Goal: Task Accomplishment & Management: Manage account settings

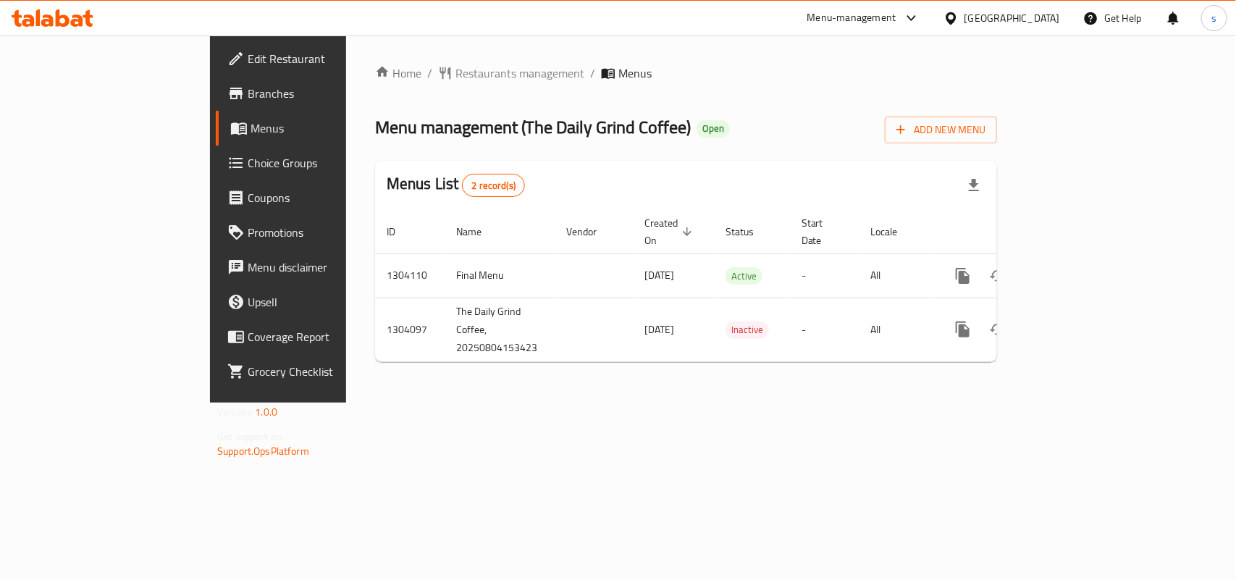
click at [1039, 18] on div "[GEOGRAPHIC_DATA]" at bounding box center [1012, 18] width 96 height 16
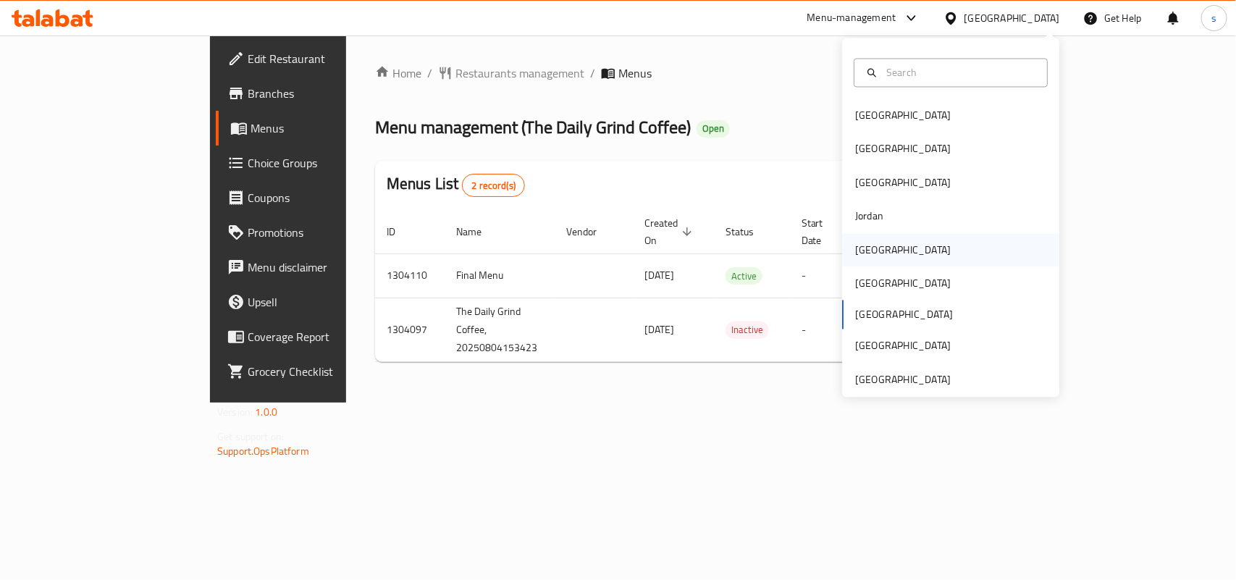
click at [855, 248] on div "[GEOGRAPHIC_DATA]" at bounding box center [903, 250] width 96 height 16
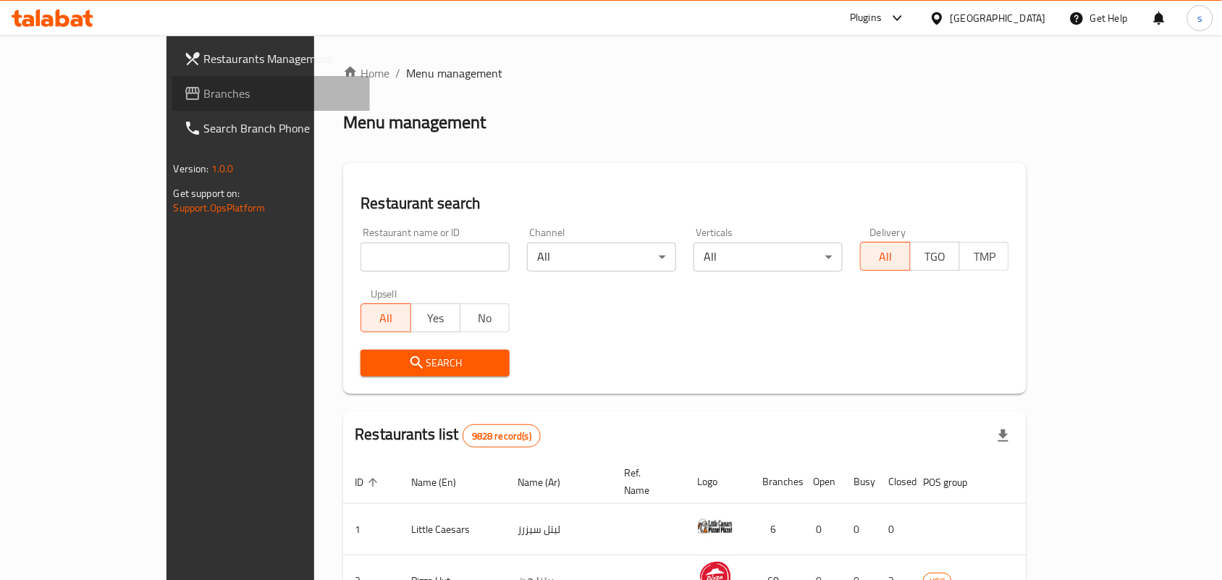
click at [204, 96] on span "Branches" at bounding box center [281, 93] width 155 height 17
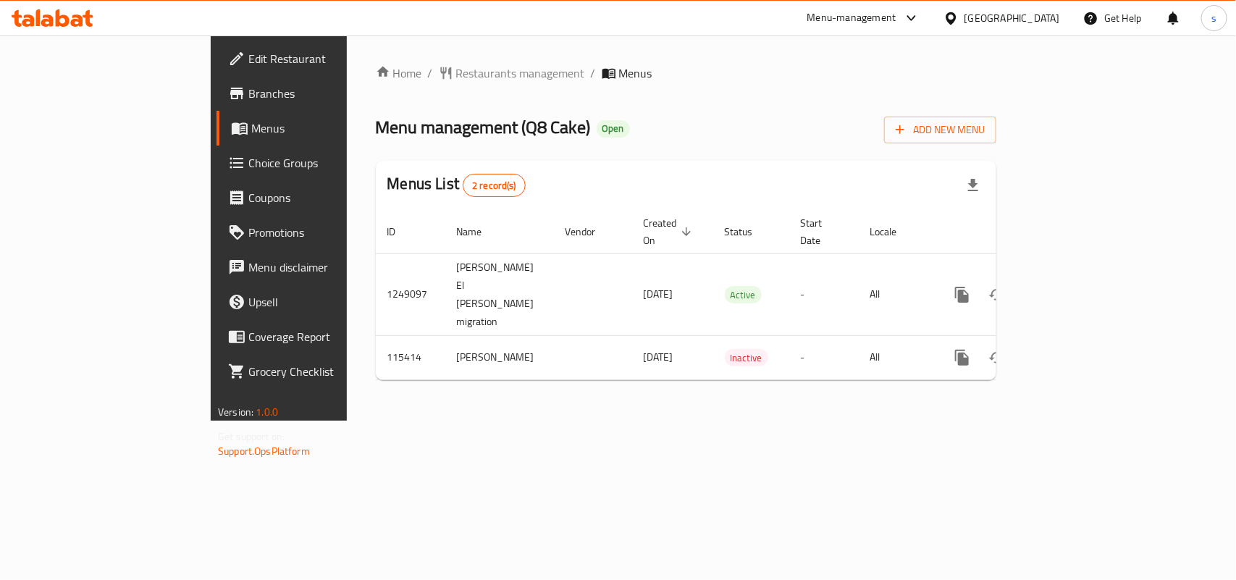
click at [1048, 13] on div "[GEOGRAPHIC_DATA]" at bounding box center [1012, 18] width 96 height 16
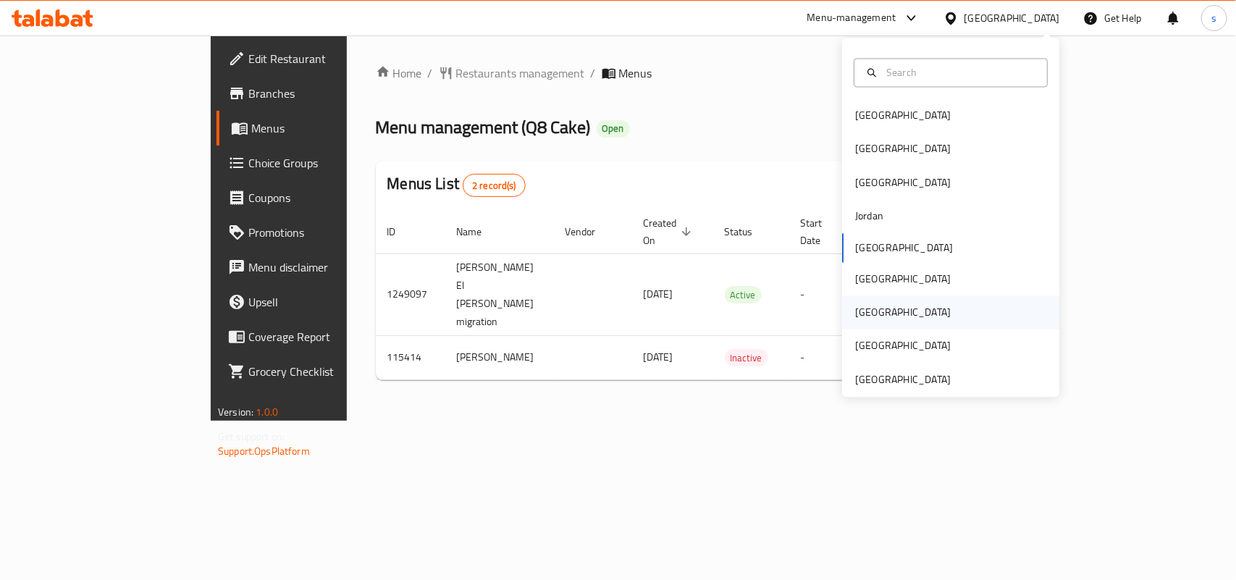
click at [855, 306] on div "[GEOGRAPHIC_DATA]" at bounding box center [903, 313] width 96 height 16
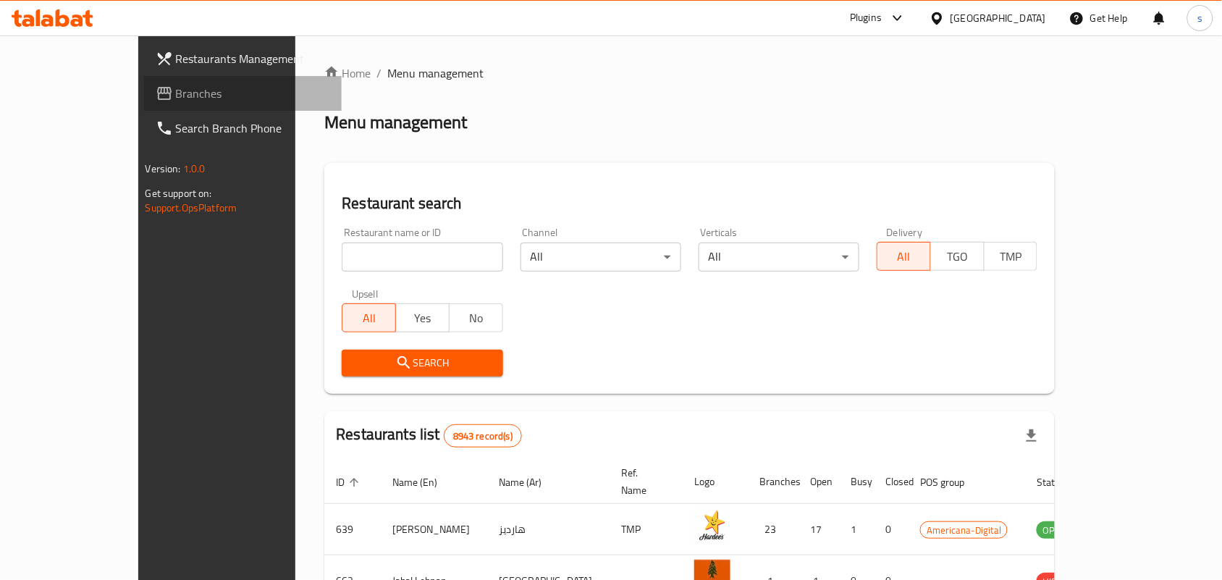
click at [176, 85] on span "Branches" at bounding box center [253, 93] width 155 height 17
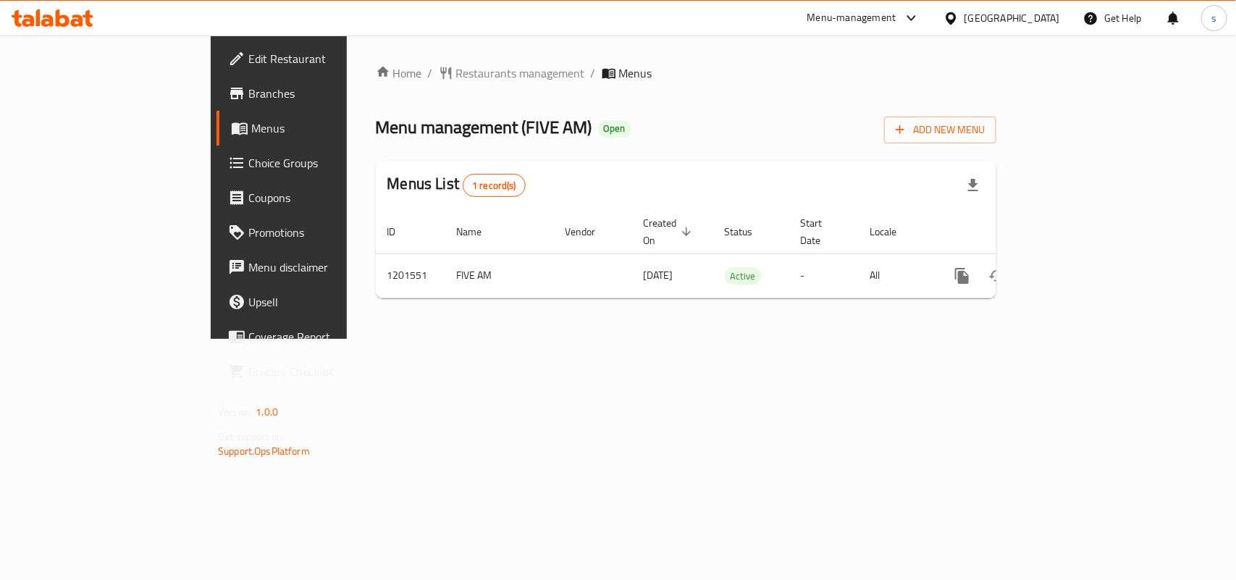
click at [1055, 12] on div "[GEOGRAPHIC_DATA]" at bounding box center [1012, 18] width 96 height 16
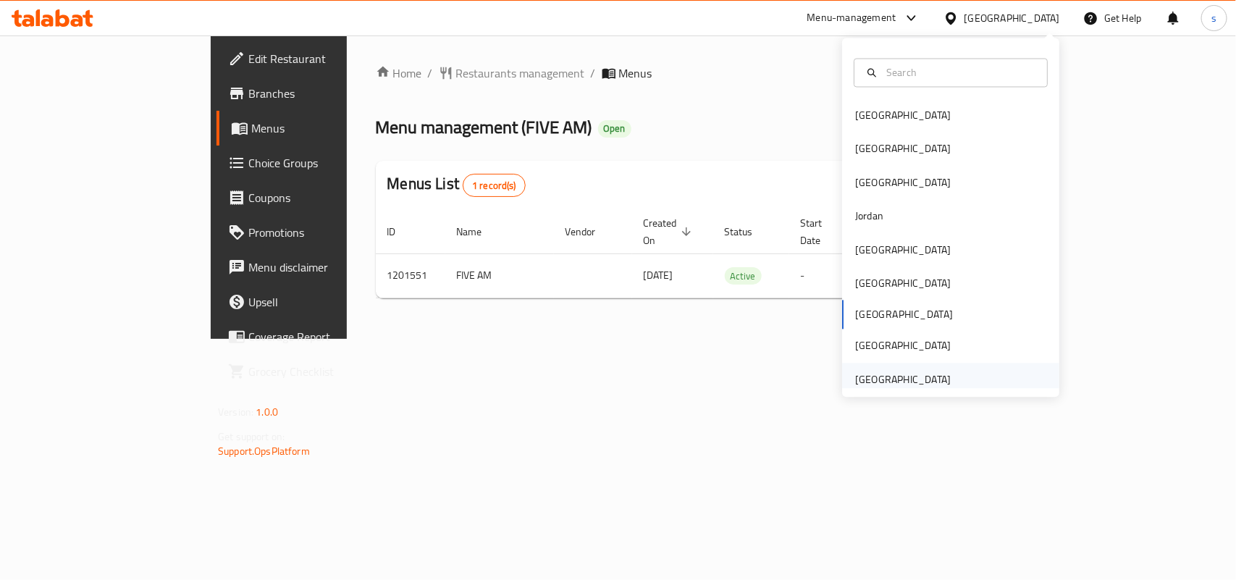
click at [894, 381] on div "[GEOGRAPHIC_DATA]" at bounding box center [903, 379] width 96 height 16
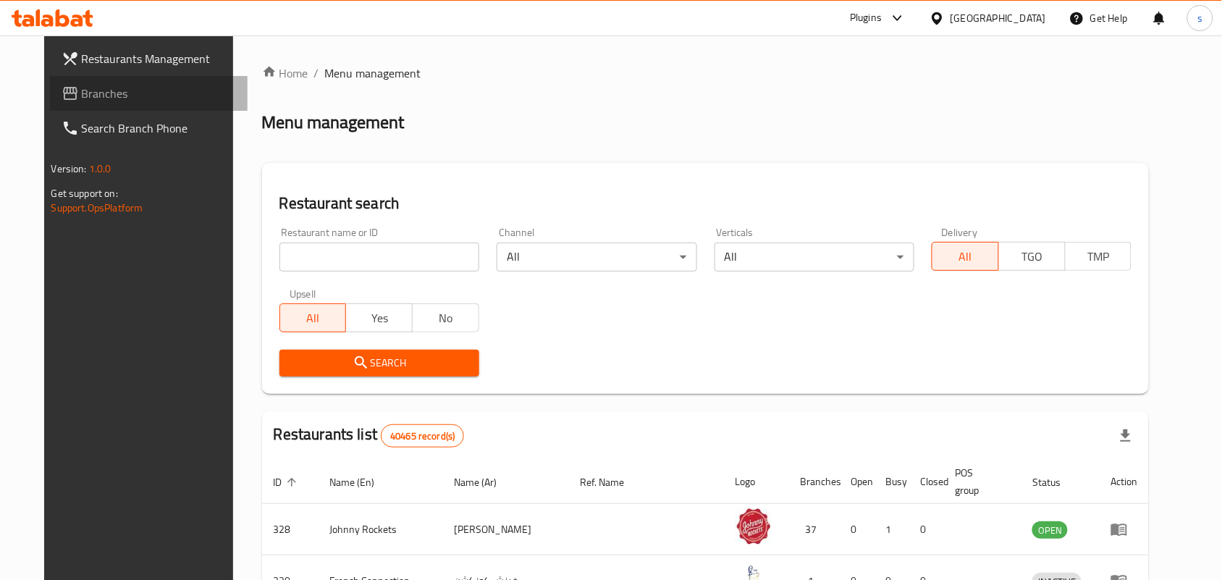
click at [82, 94] on span "Branches" at bounding box center [159, 93] width 155 height 17
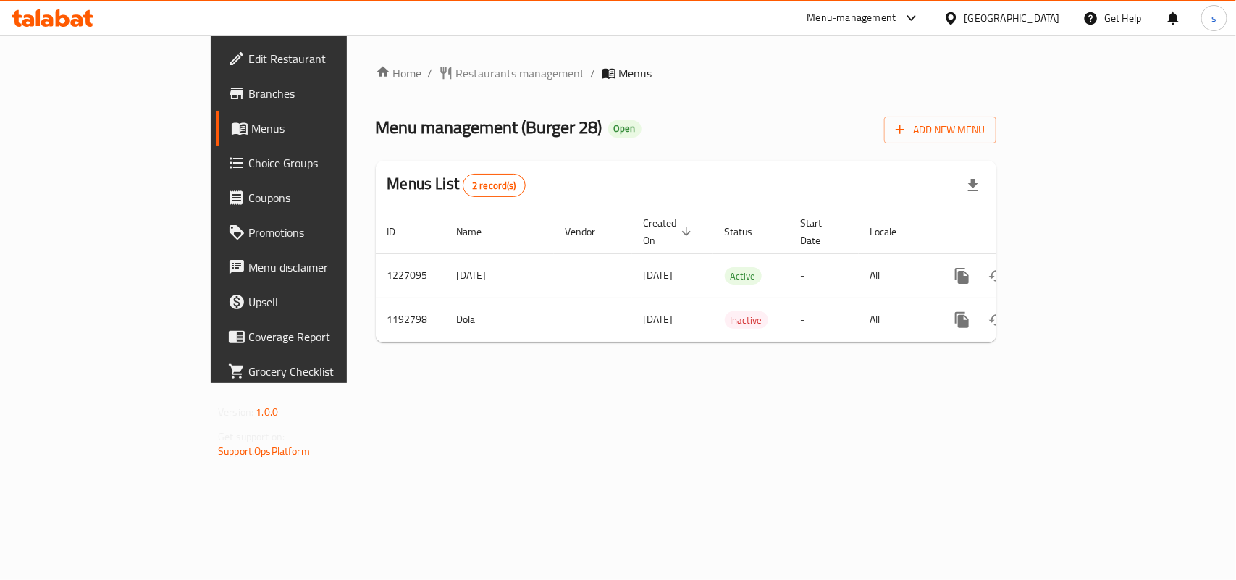
click at [998, 13] on div "[GEOGRAPHIC_DATA]" at bounding box center [1012, 18] width 96 height 16
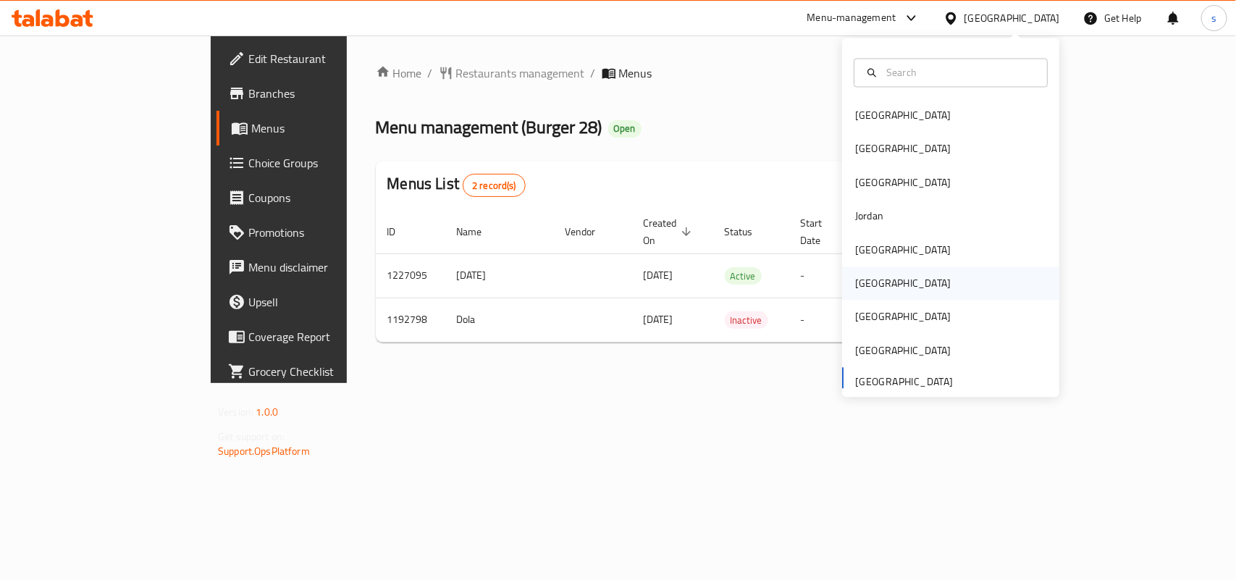
click at [862, 277] on div "[GEOGRAPHIC_DATA]" at bounding box center [903, 284] width 96 height 16
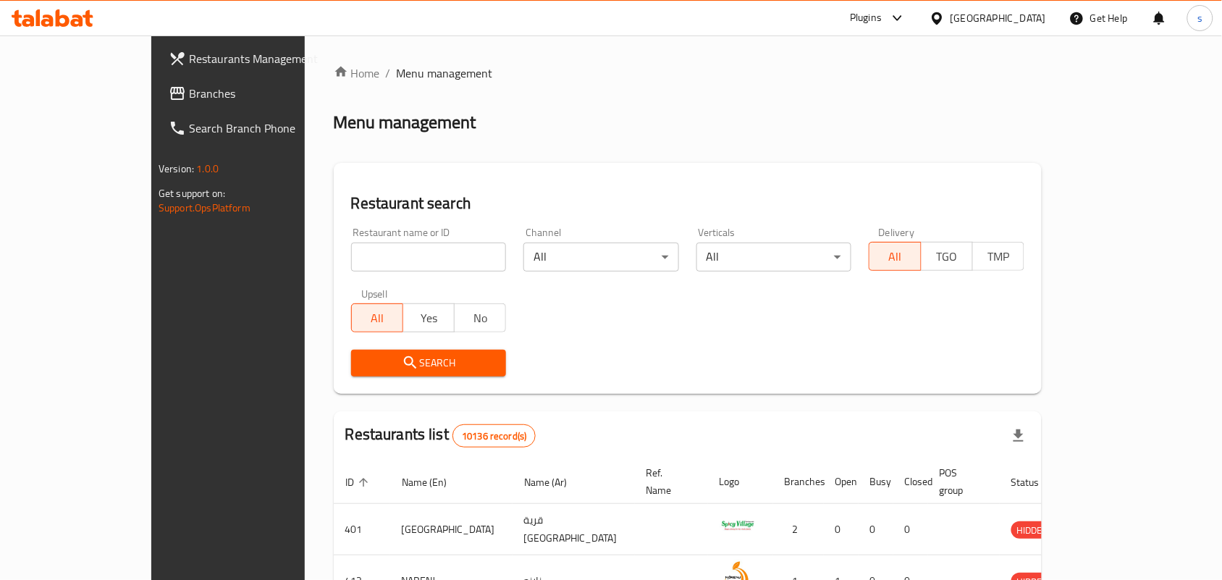
click at [189, 85] on span "Branches" at bounding box center [266, 93] width 155 height 17
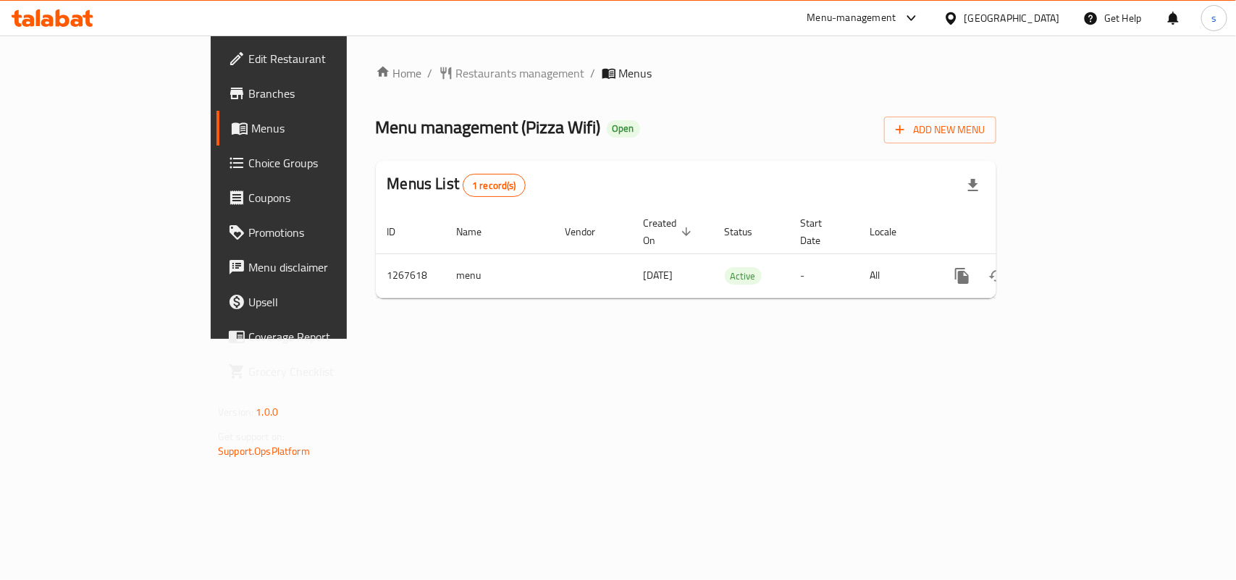
click at [1045, 16] on div "[GEOGRAPHIC_DATA]" at bounding box center [1012, 18] width 96 height 16
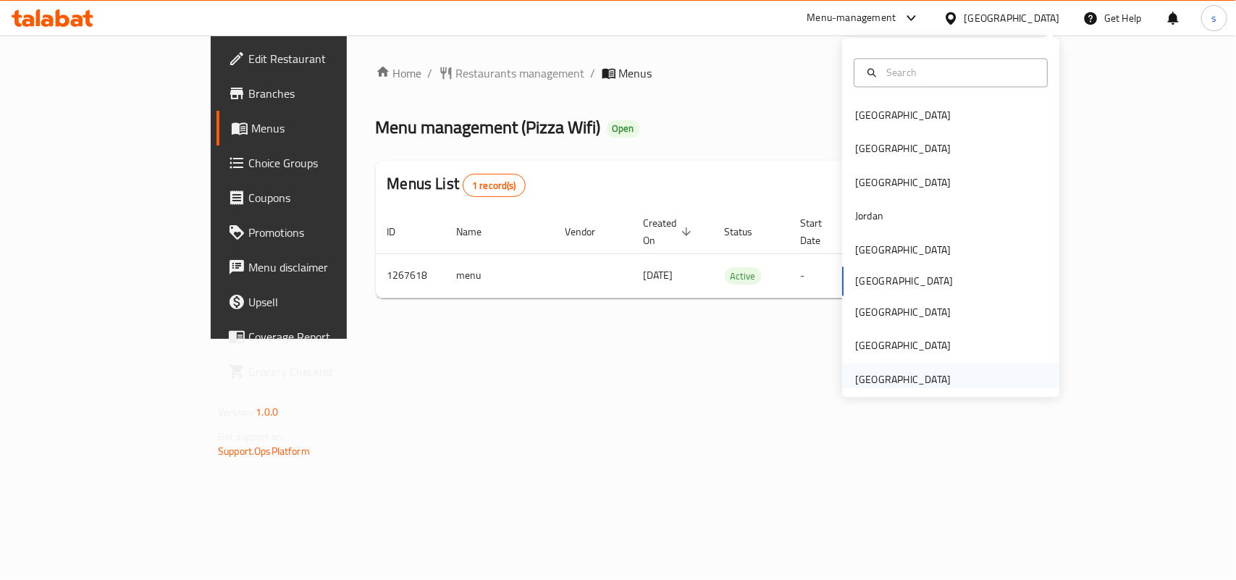
click at [891, 381] on div "[GEOGRAPHIC_DATA]" at bounding box center [903, 379] width 96 height 16
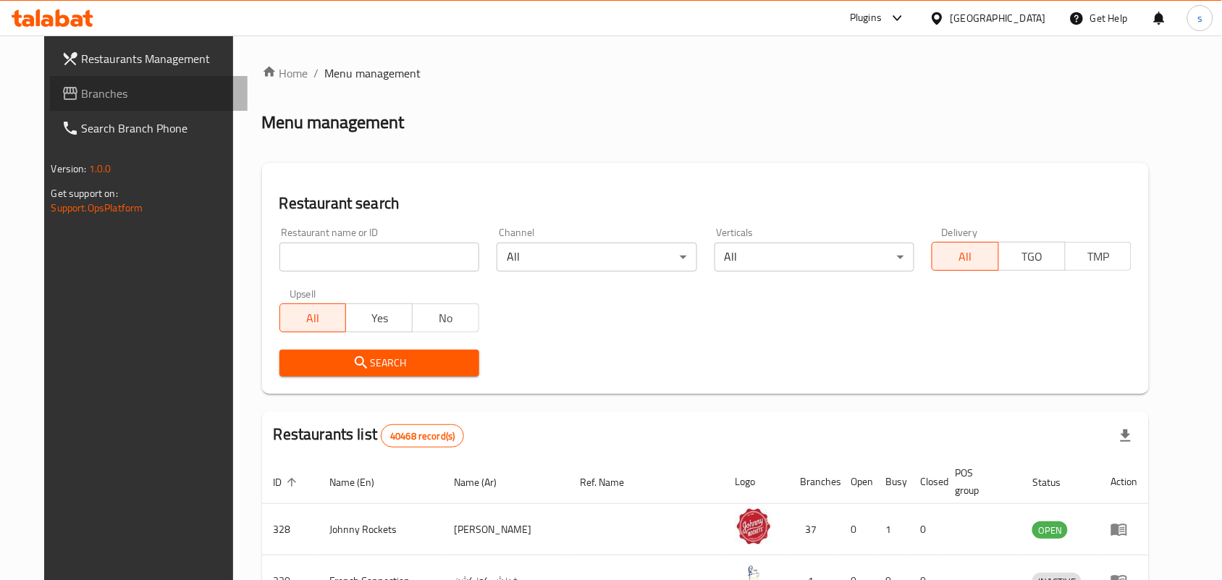
click at [82, 96] on span "Branches" at bounding box center [159, 93] width 155 height 17
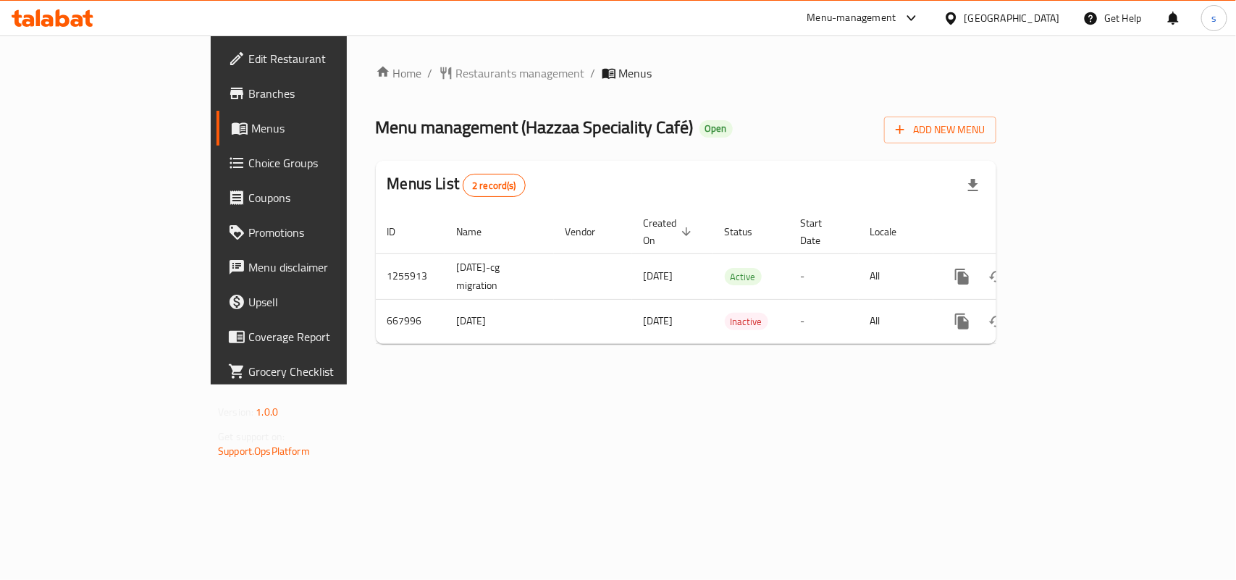
click at [1000, 12] on div "[GEOGRAPHIC_DATA]" at bounding box center [1012, 18] width 96 height 16
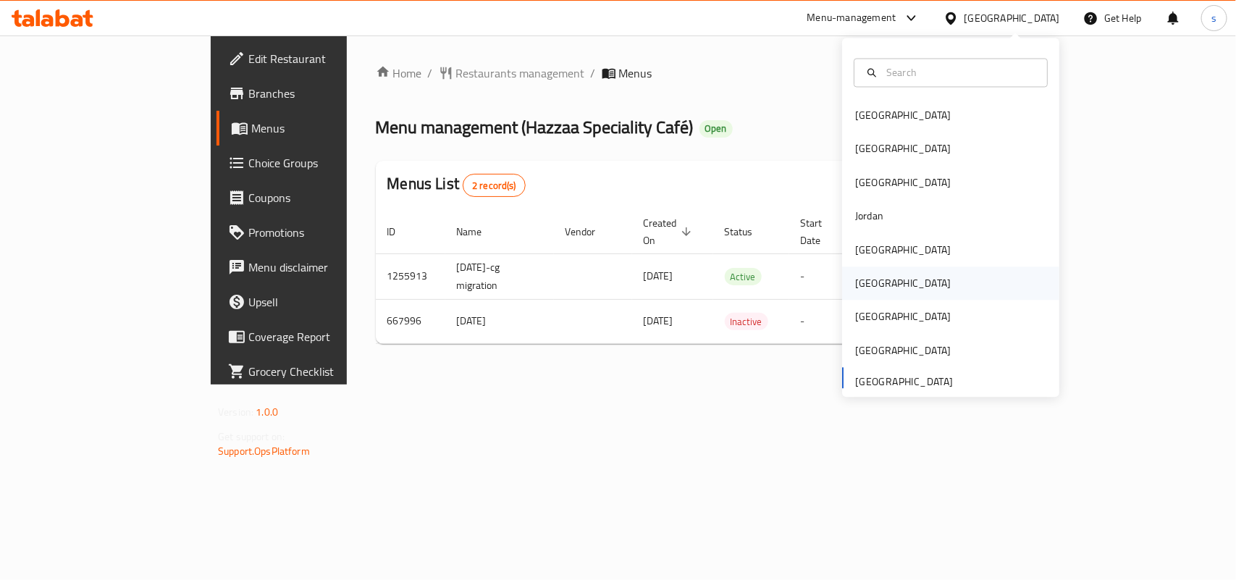
click at [869, 290] on div "[GEOGRAPHIC_DATA]" at bounding box center [903, 283] width 119 height 33
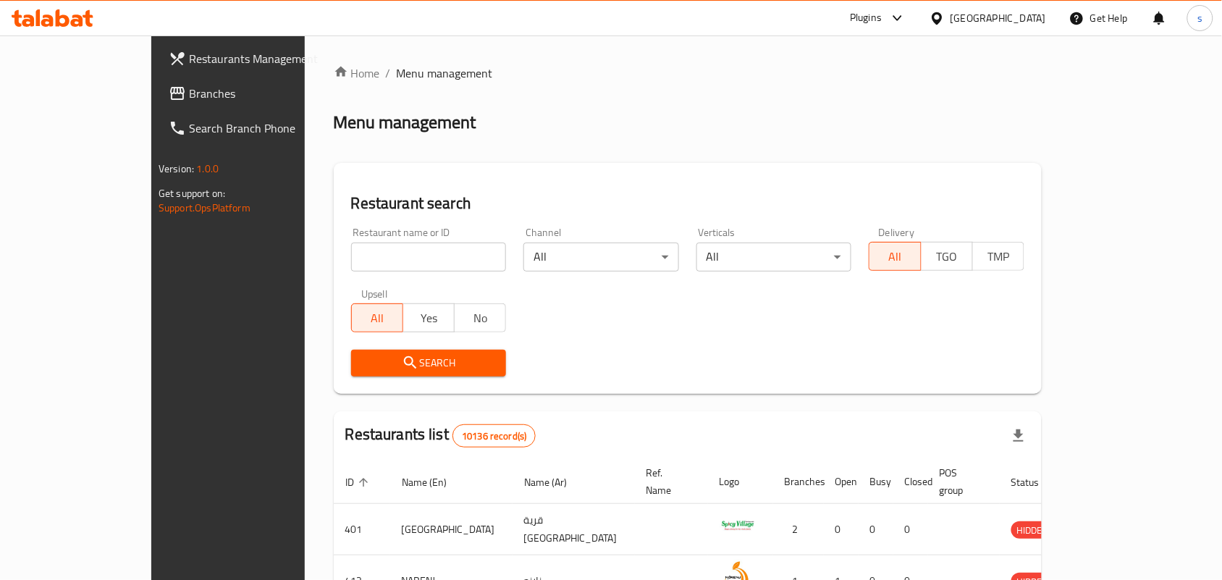
click at [189, 85] on span "Branches" at bounding box center [266, 93] width 155 height 17
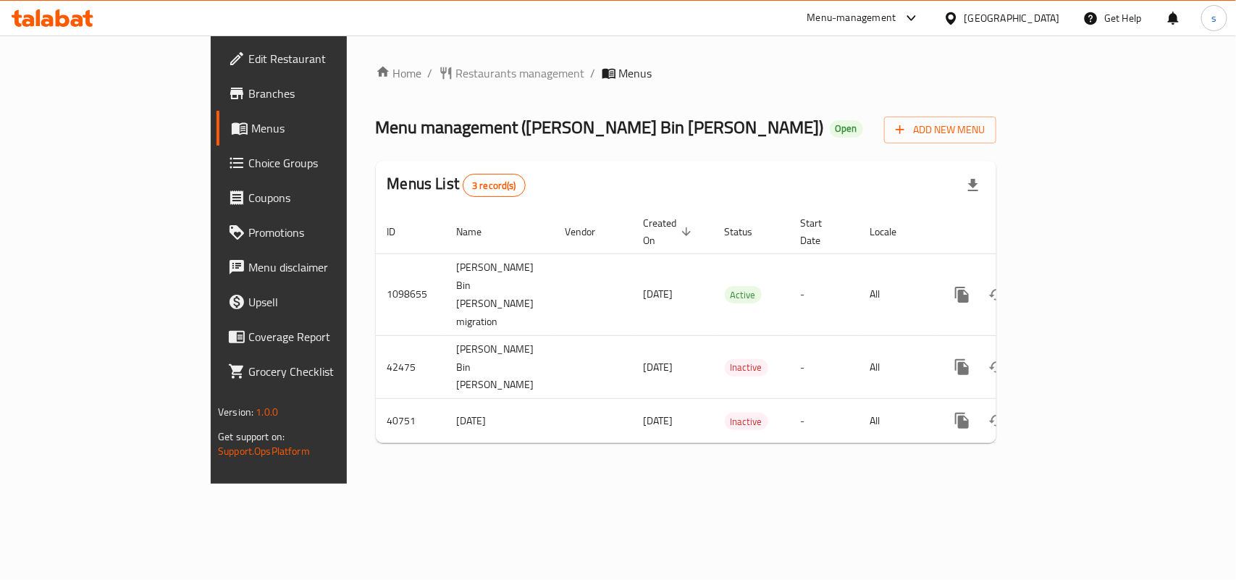
click at [1054, 19] on div "[GEOGRAPHIC_DATA]" at bounding box center [1012, 18] width 96 height 16
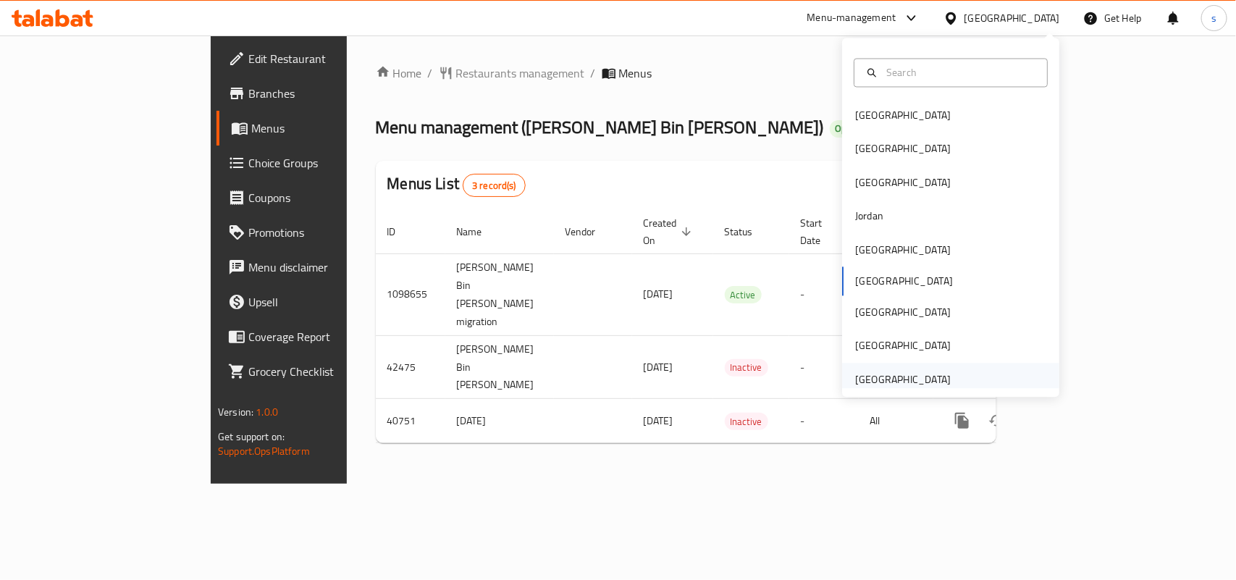
click at [924, 382] on div "[GEOGRAPHIC_DATA]" at bounding box center [903, 379] width 96 height 16
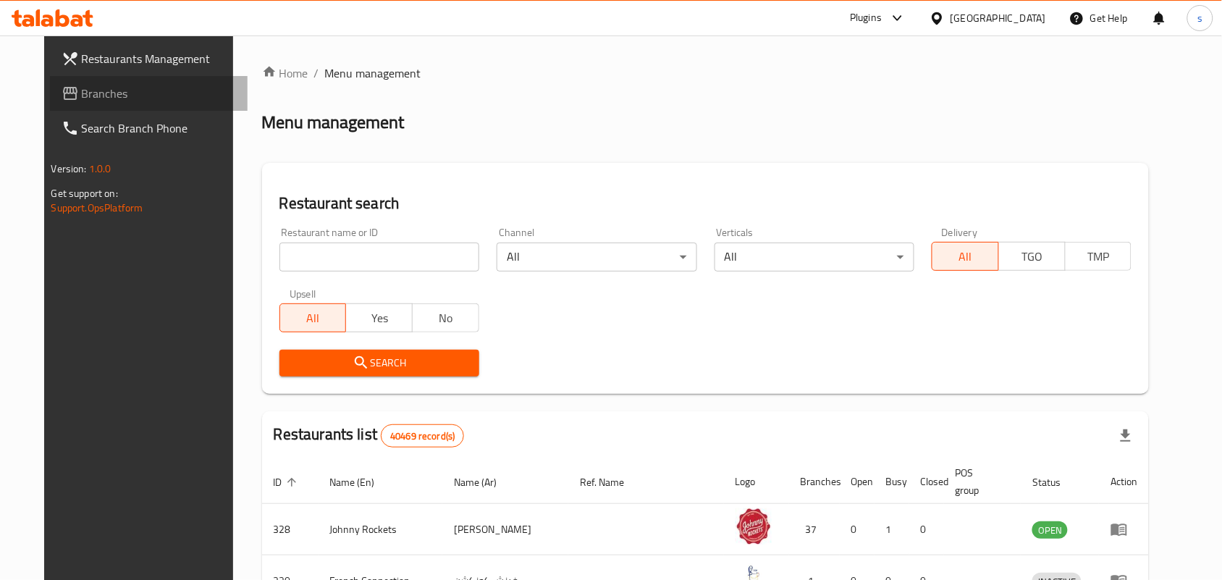
click at [82, 102] on span "Branches" at bounding box center [159, 93] width 155 height 17
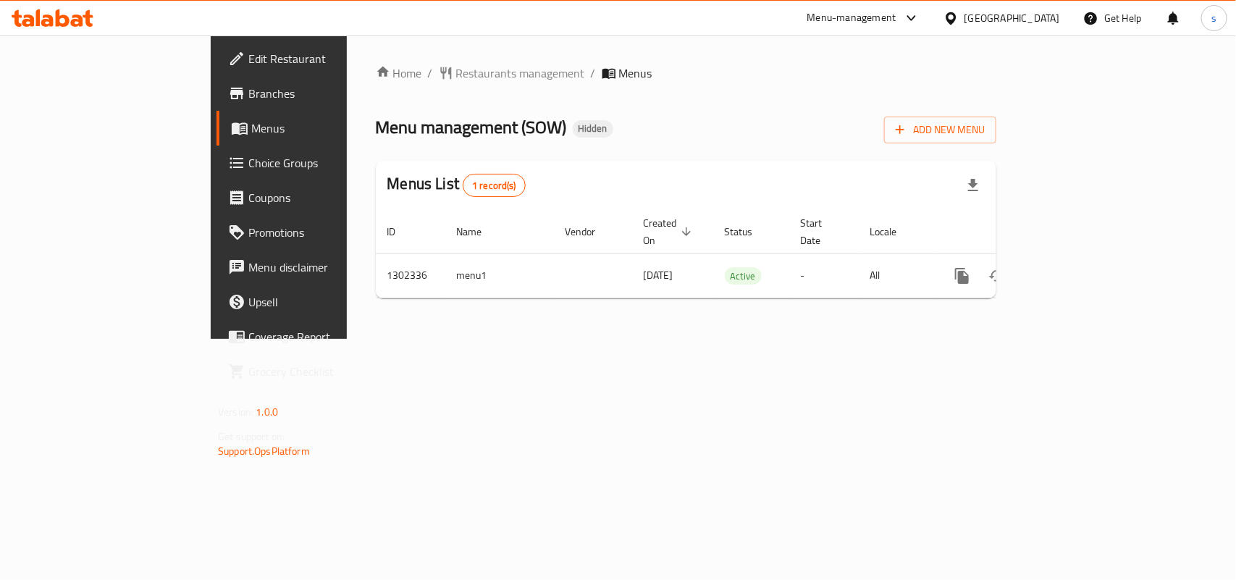
click at [1006, 18] on div "[GEOGRAPHIC_DATA]" at bounding box center [1012, 18] width 96 height 16
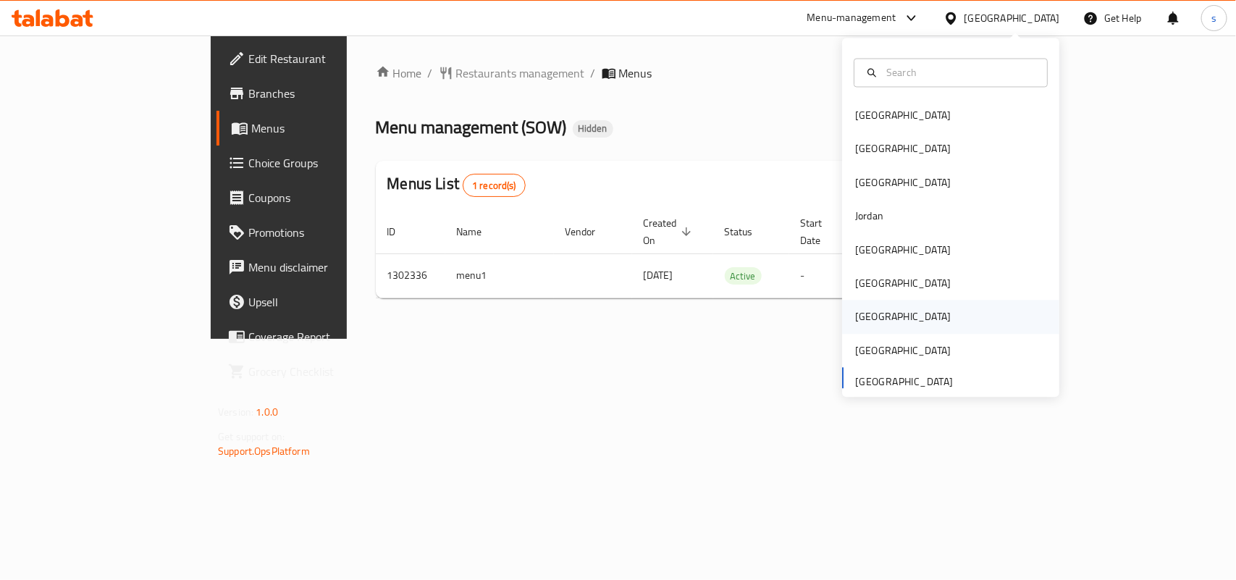
click at [855, 325] on div "[GEOGRAPHIC_DATA]" at bounding box center [903, 317] width 96 height 16
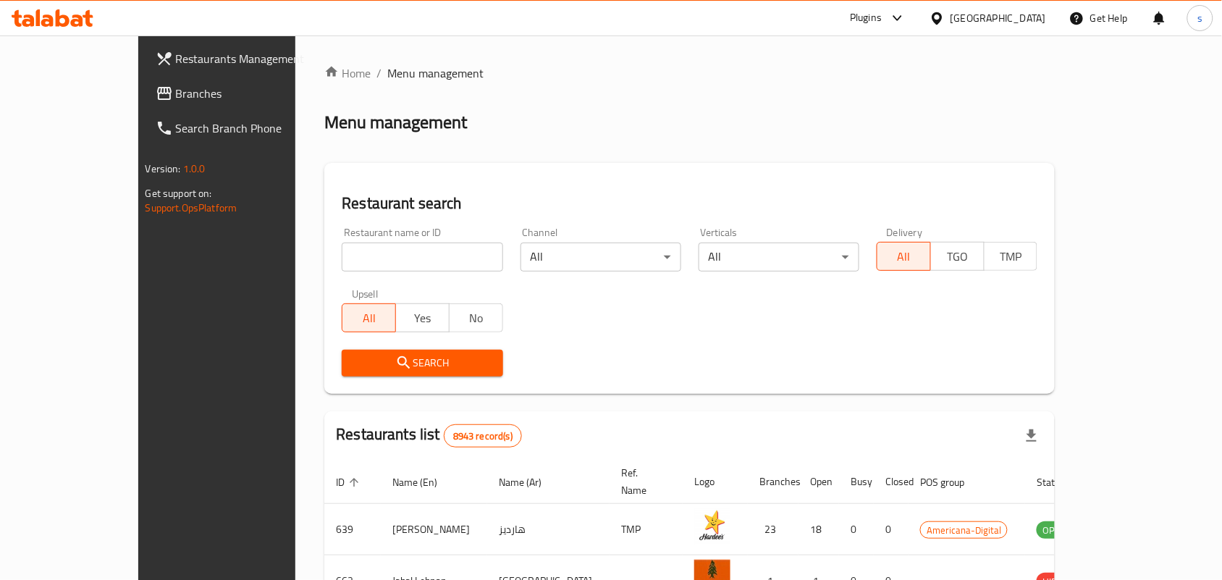
click at [176, 91] on span "Branches" at bounding box center [253, 93] width 155 height 17
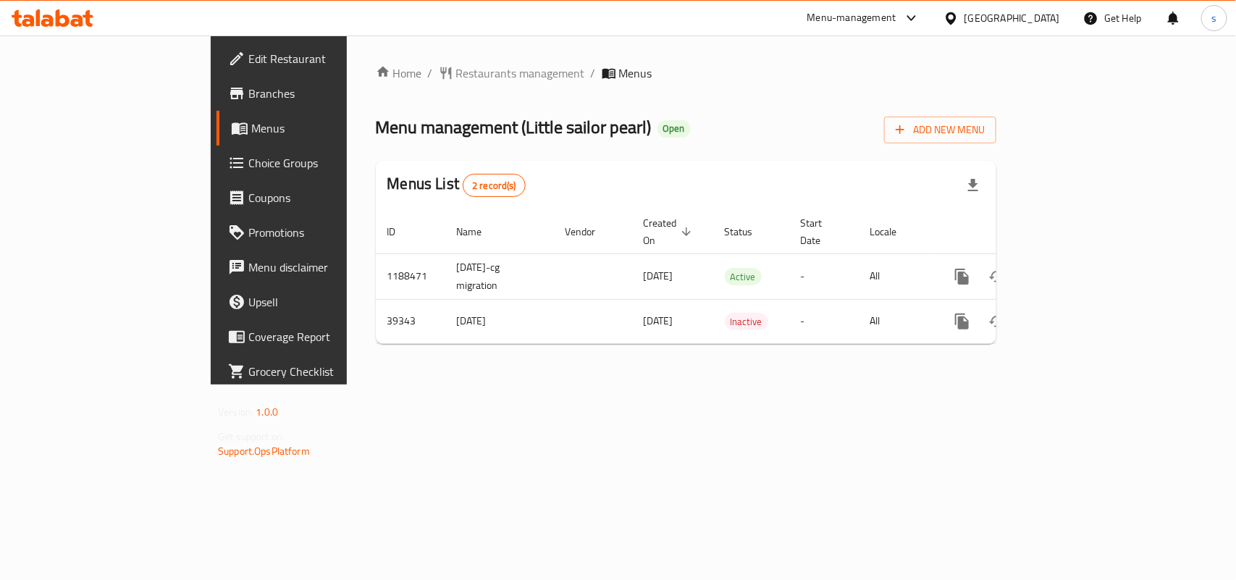
click at [1039, 8] on div "Qatar" at bounding box center [1002, 18] width 140 height 35
click at [1051, 18] on div "Qatar" at bounding box center [1012, 18] width 96 height 16
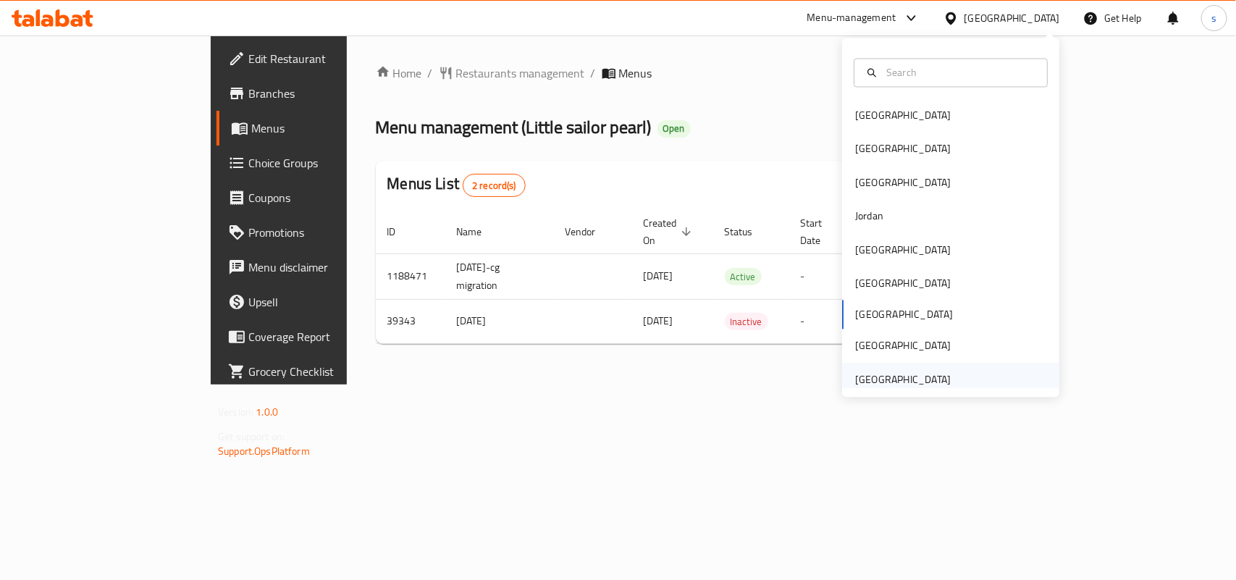
click at [904, 382] on div "United Arab Emirates" at bounding box center [903, 379] width 96 height 16
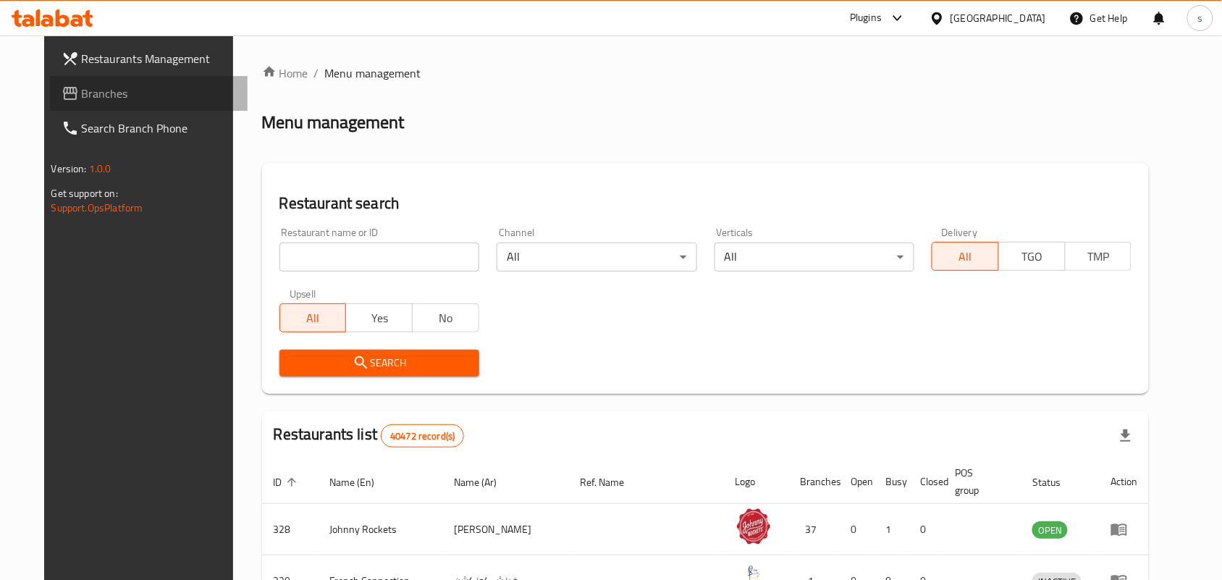
click at [82, 95] on span "Branches" at bounding box center [159, 93] width 155 height 17
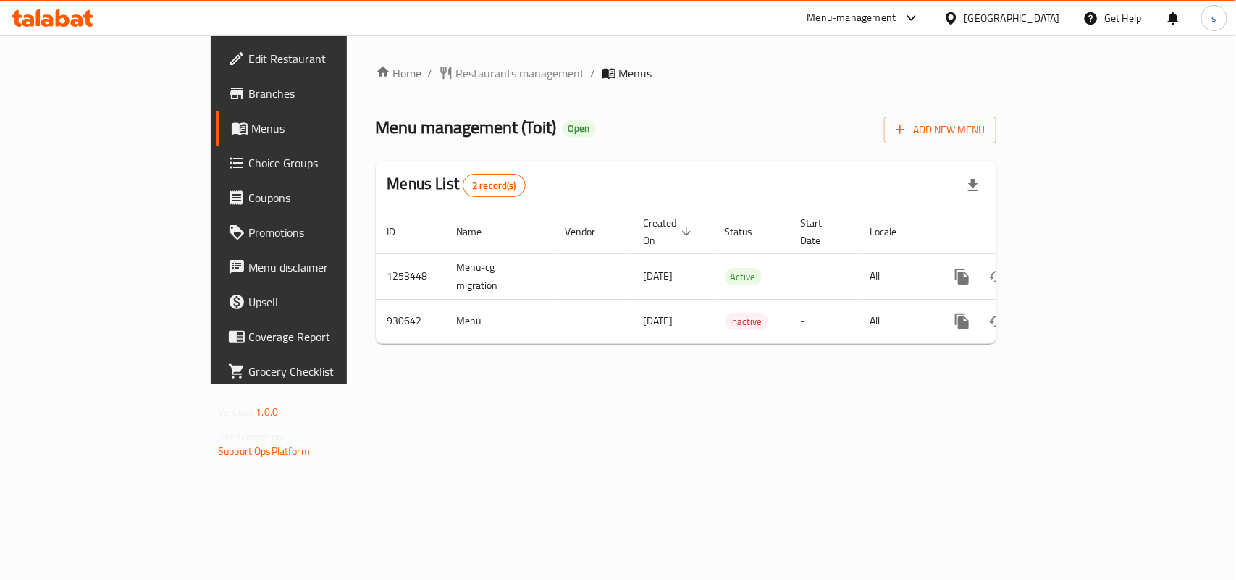
click at [1033, 17] on div "[GEOGRAPHIC_DATA]" at bounding box center [1012, 18] width 96 height 16
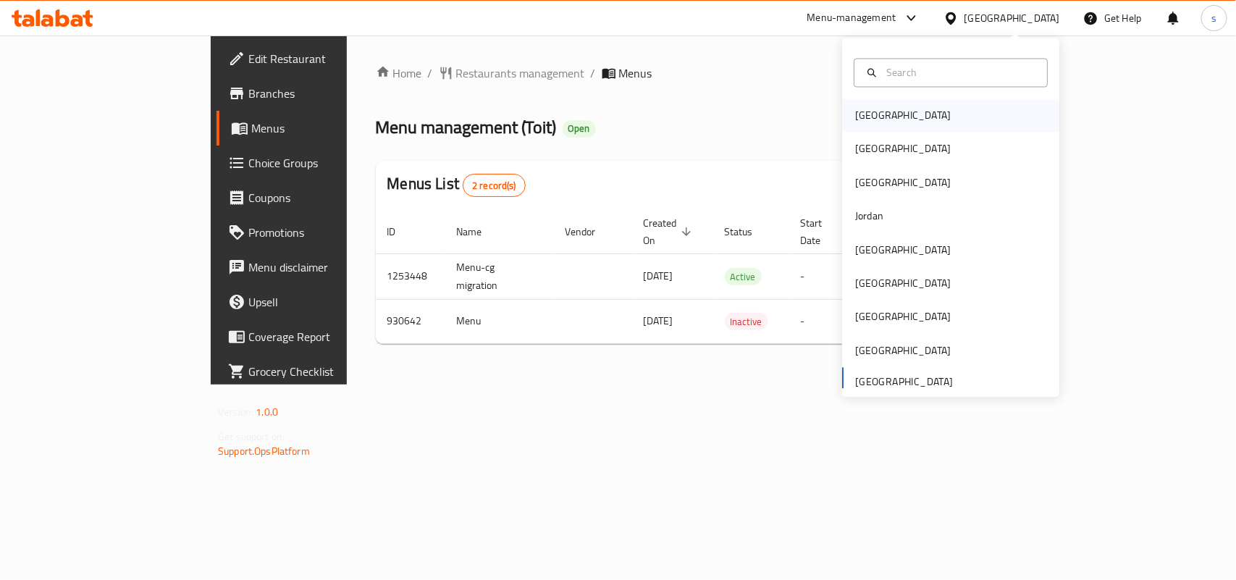
click at [855, 117] on div "[GEOGRAPHIC_DATA]" at bounding box center [903, 116] width 96 height 16
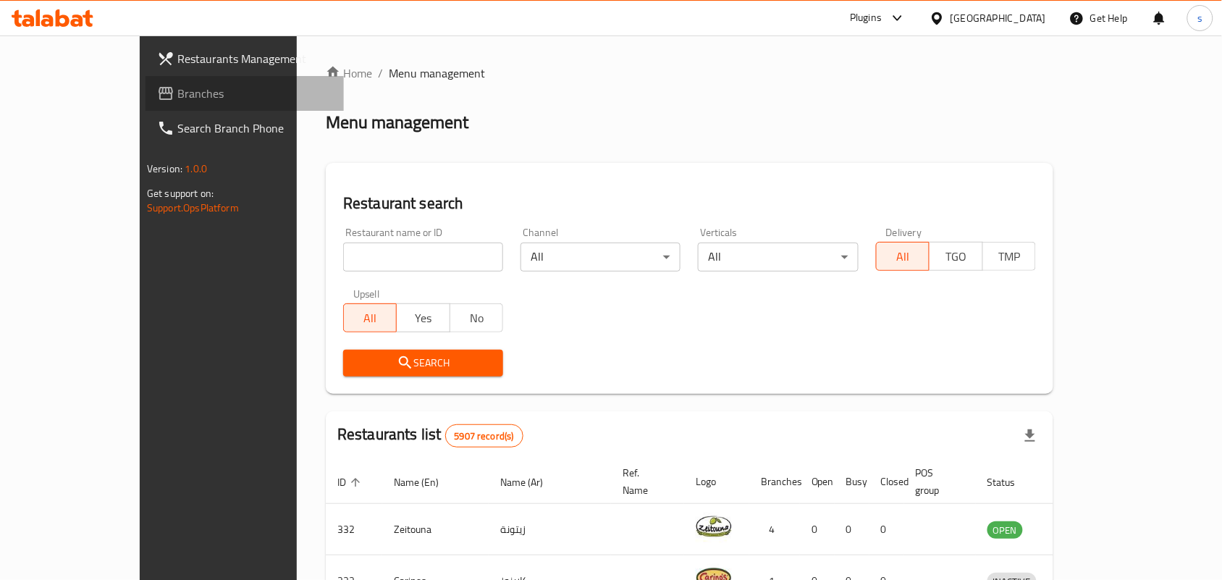
click at [177, 88] on span "Branches" at bounding box center [254, 93] width 155 height 17
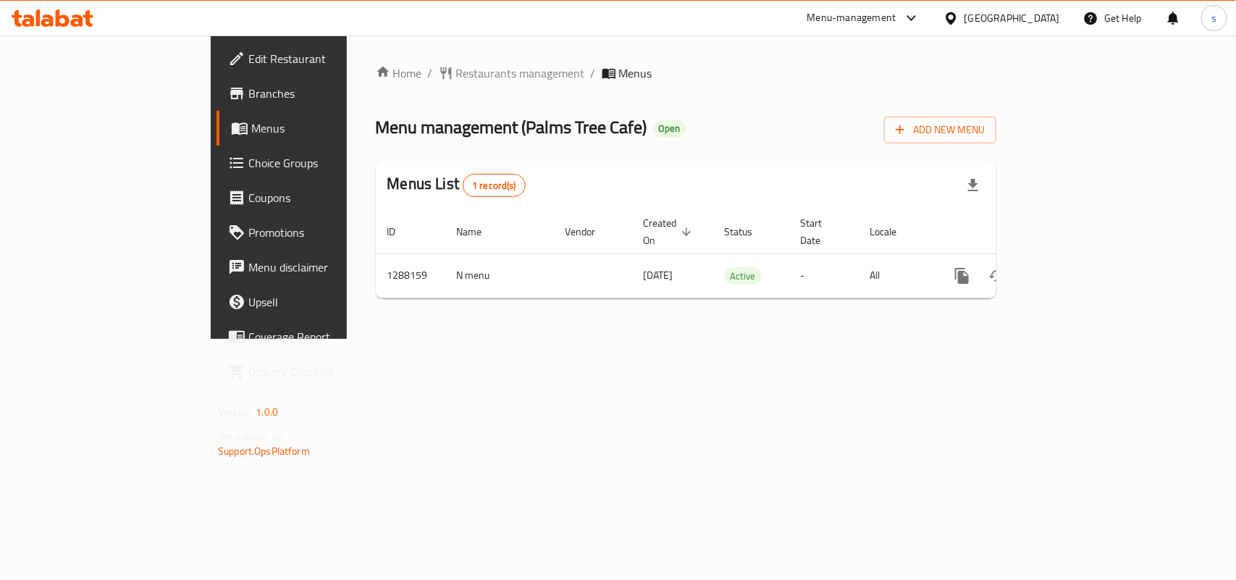
click at [248, 59] on span "Edit Restaurant" at bounding box center [326, 58] width 157 height 17
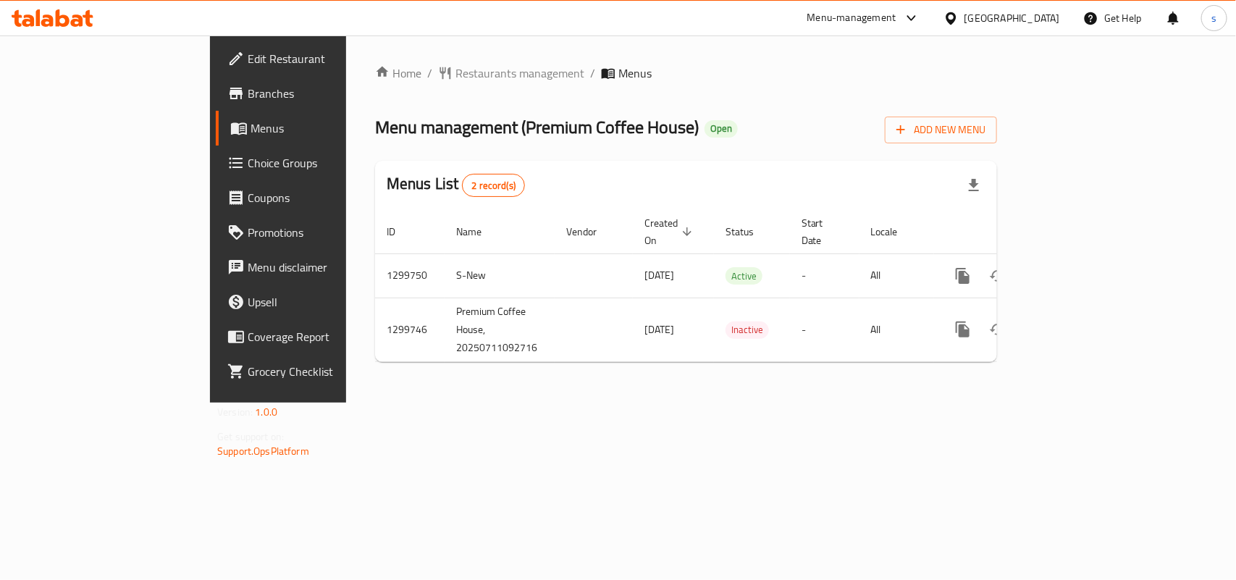
click at [1044, 12] on div "[GEOGRAPHIC_DATA]" at bounding box center [1012, 18] width 96 height 16
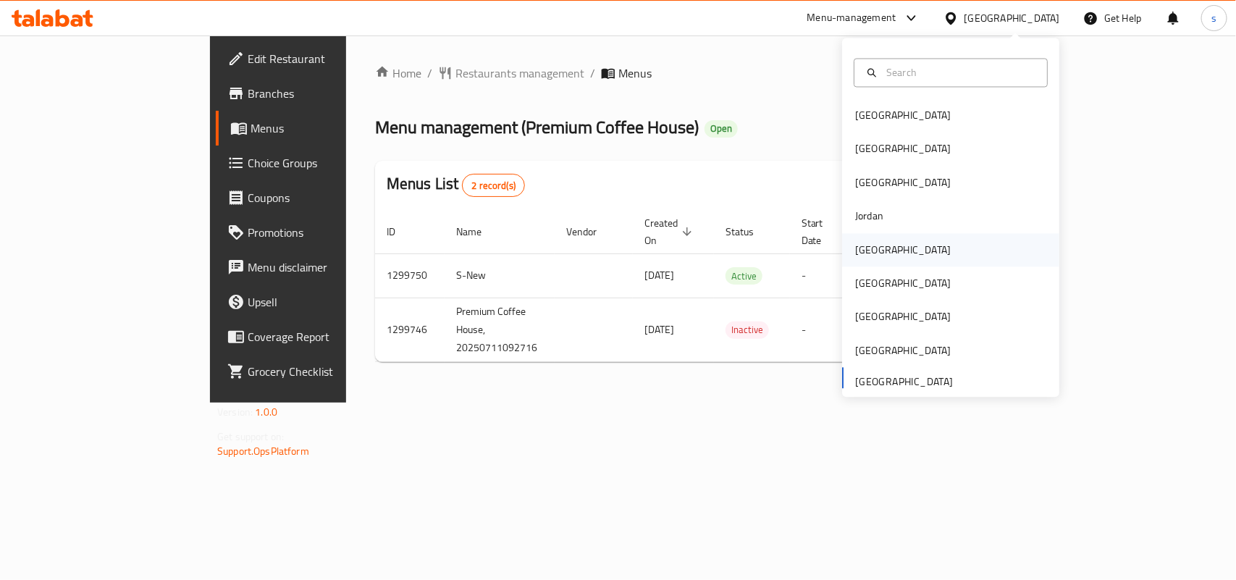
click at [864, 250] on div "[GEOGRAPHIC_DATA]" at bounding box center [903, 250] width 96 height 16
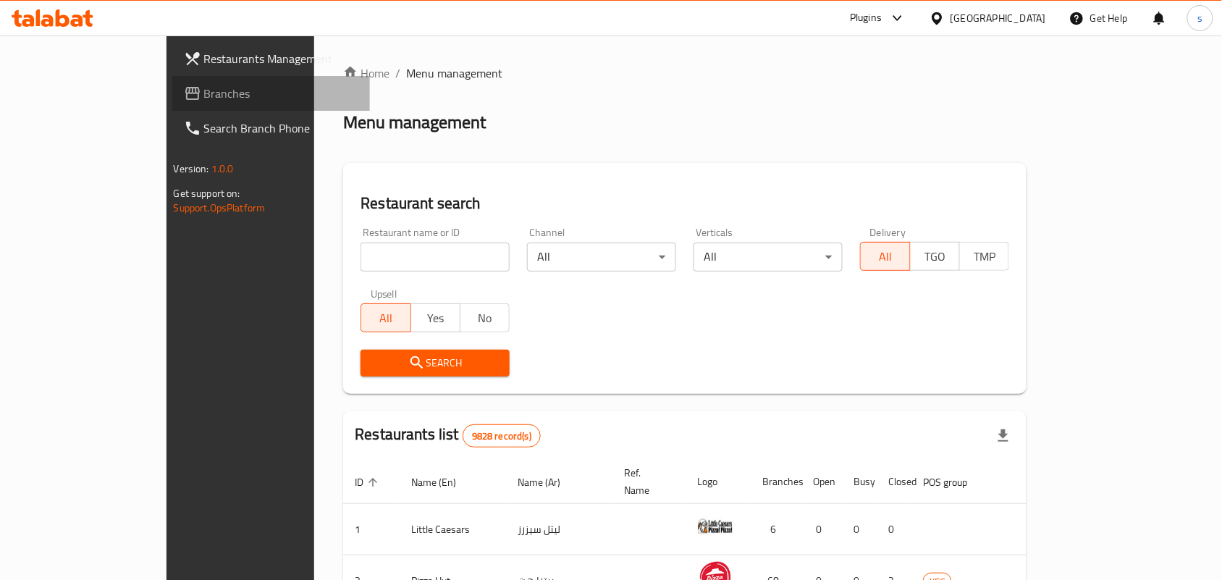
click at [204, 96] on span "Branches" at bounding box center [281, 93] width 155 height 17
